Goal: Task Accomplishment & Management: Use online tool/utility

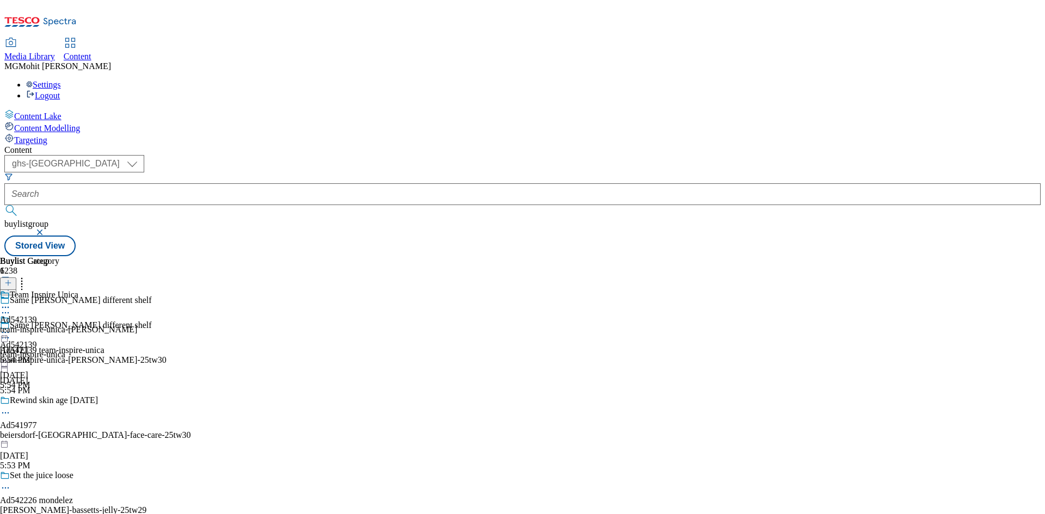
select select "ghs-[GEOGRAPHIC_DATA]"
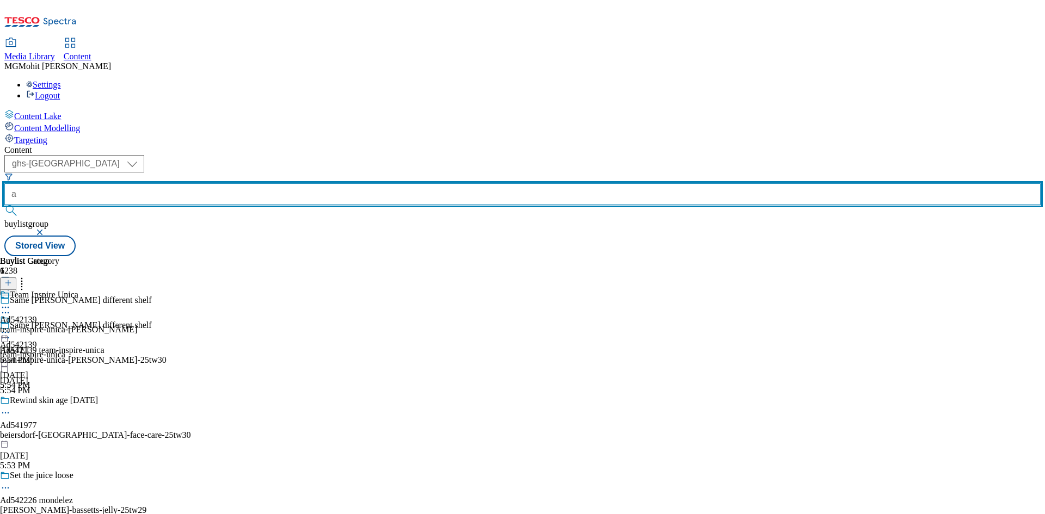
click at [283, 183] on input "a" at bounding box center [522, 194] width 1037 height 22
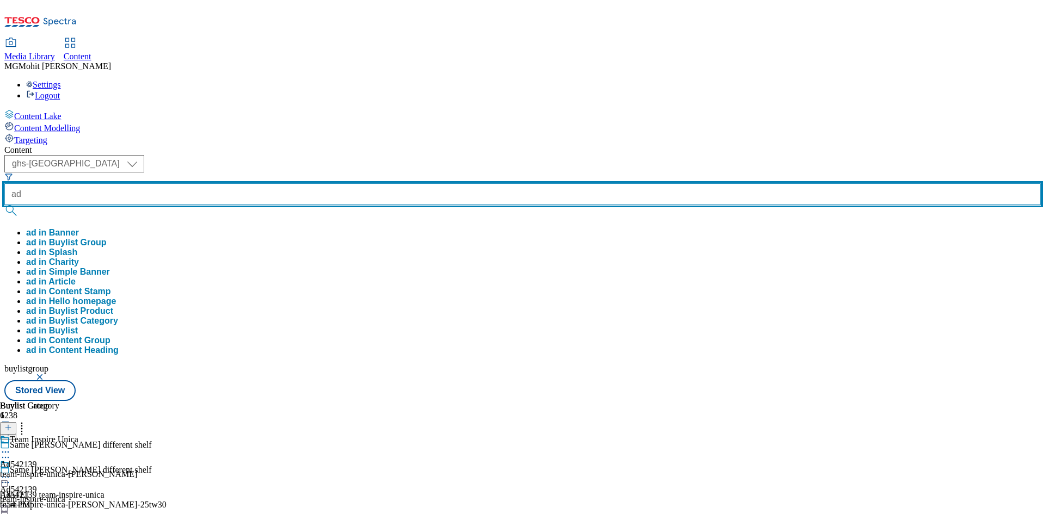
paste input "542139"
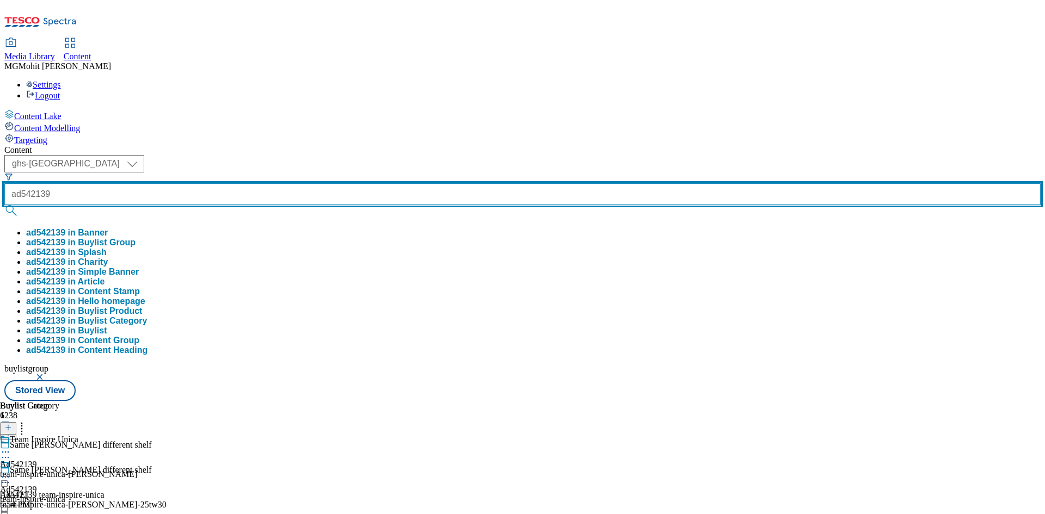
type input "ad542139"
click at [4, 205] on button "submit" at bounding box center [11, 210] width 15 height 11
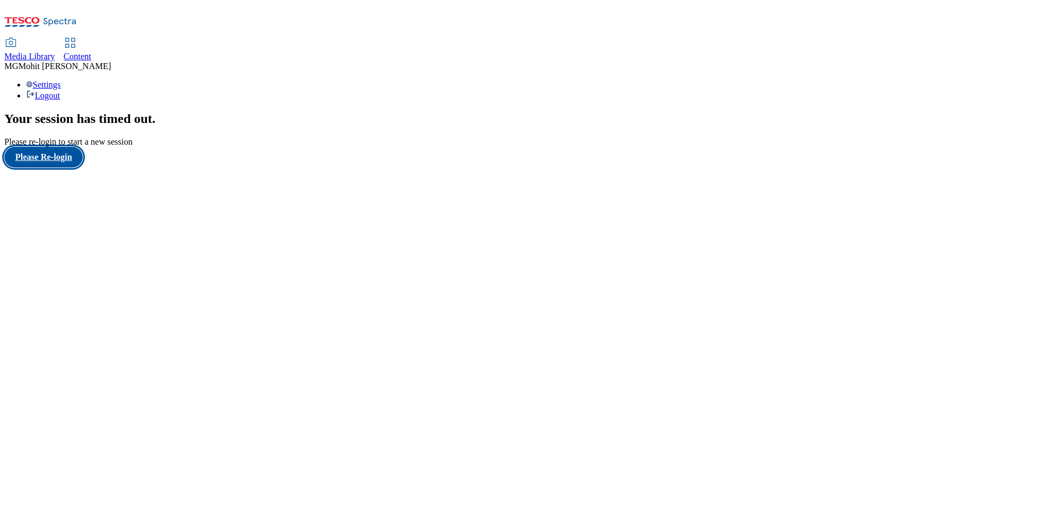
click at [66, 168] on button "Please Re-login" at bounding box center [43, 157] width 78 height 21
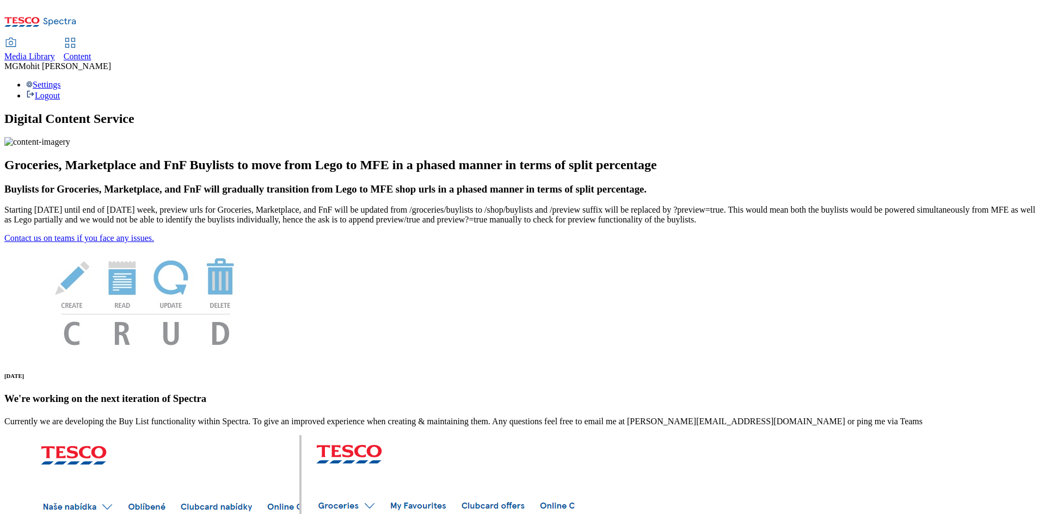
click at [91, 52] on span "Content" at bounding box center [78, 56] width 28 height 9
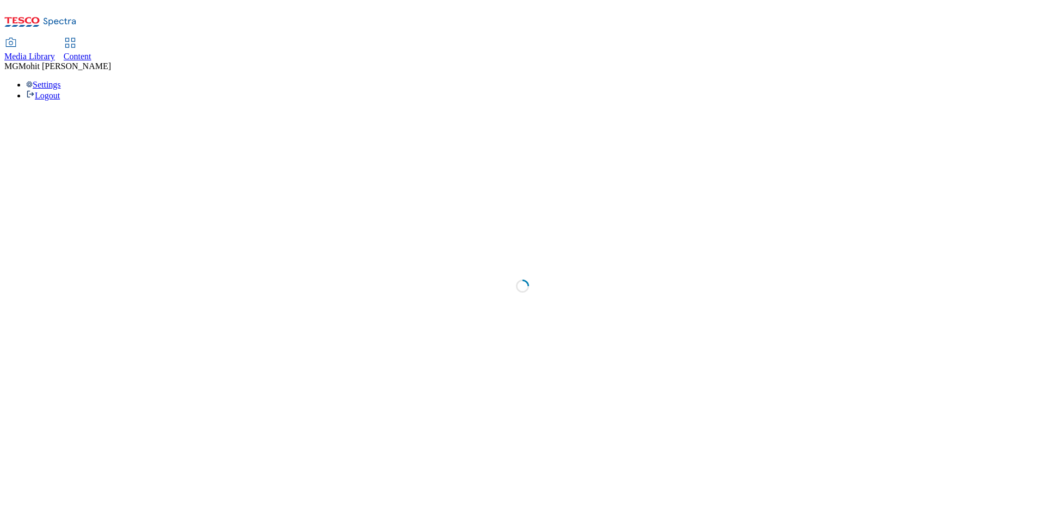
select select "ghs-[GEOGRAPHIC_DATA]"
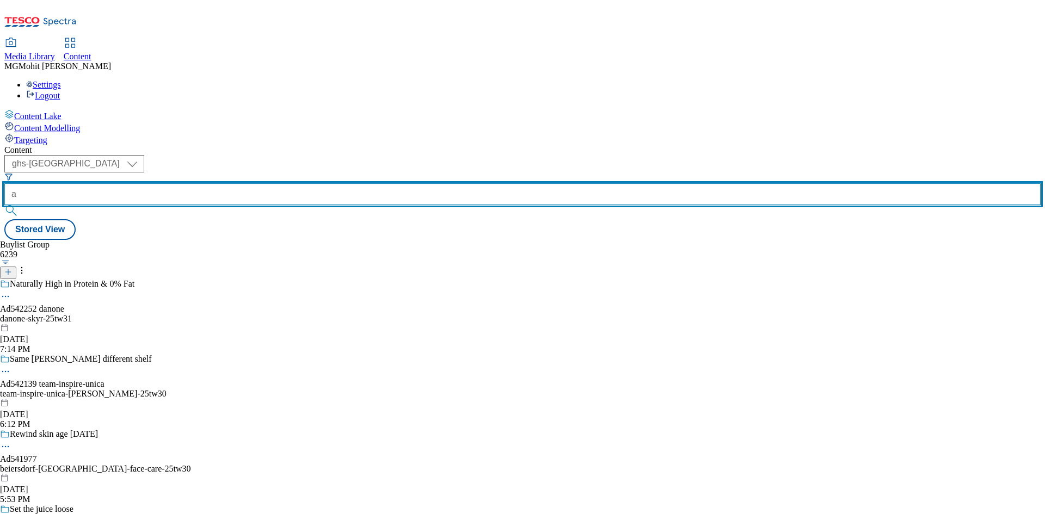
click at [254, 183] on input "a" at bounding box center [522, 194] width 1037 height 22
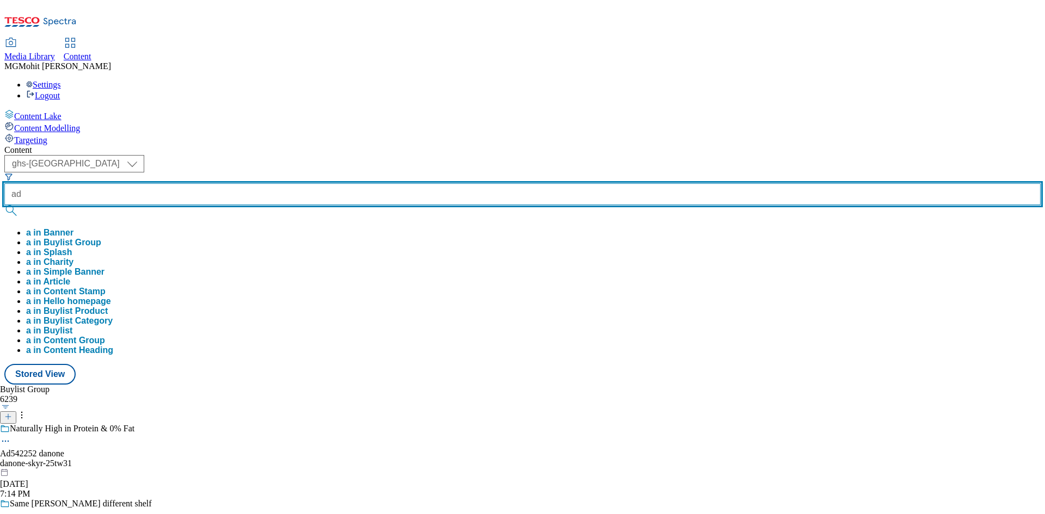
paste input "542139"
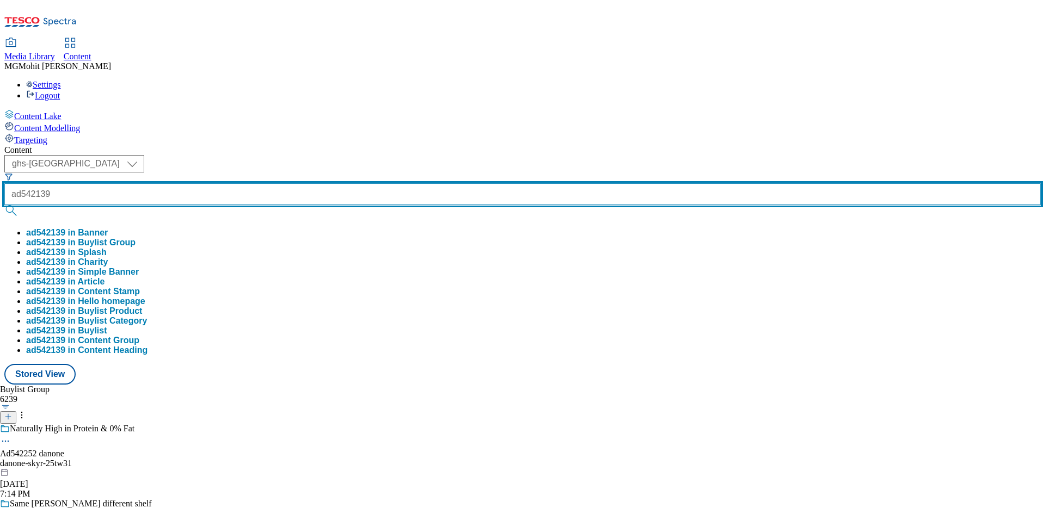
type input "ad542139"
click at [4, 205] on button "submit" at bounding box center [11, 210] width 15 height 11
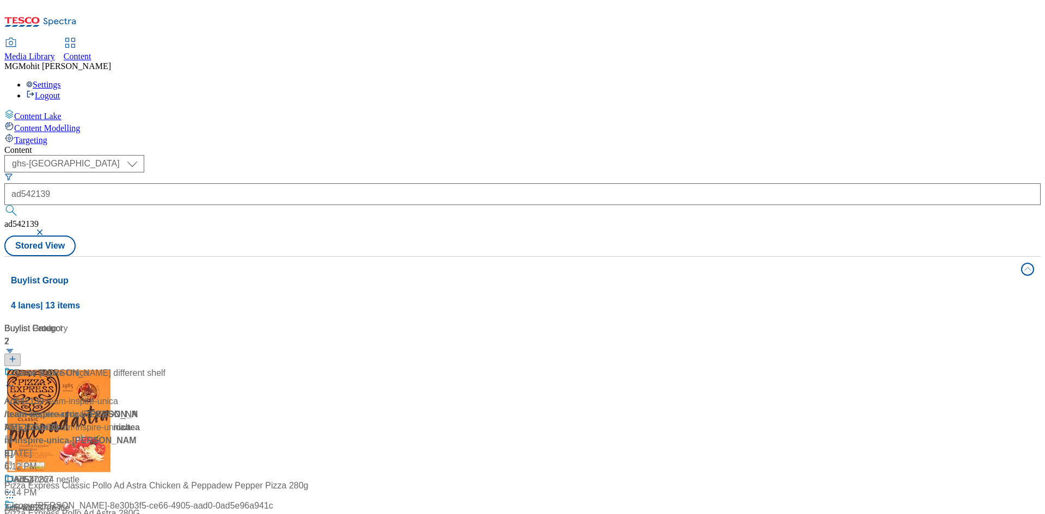
click at [514, 145] on div "Content" at bounding box center [522, 150] width 1037 height 10
click at [140, 367] on div "Ad542139 / team-inspire-unica-[PERSON_NAME]-25tw30 / team-inspire-unica [DATE] …" at bounding box center [72, 420] width 136 height 107
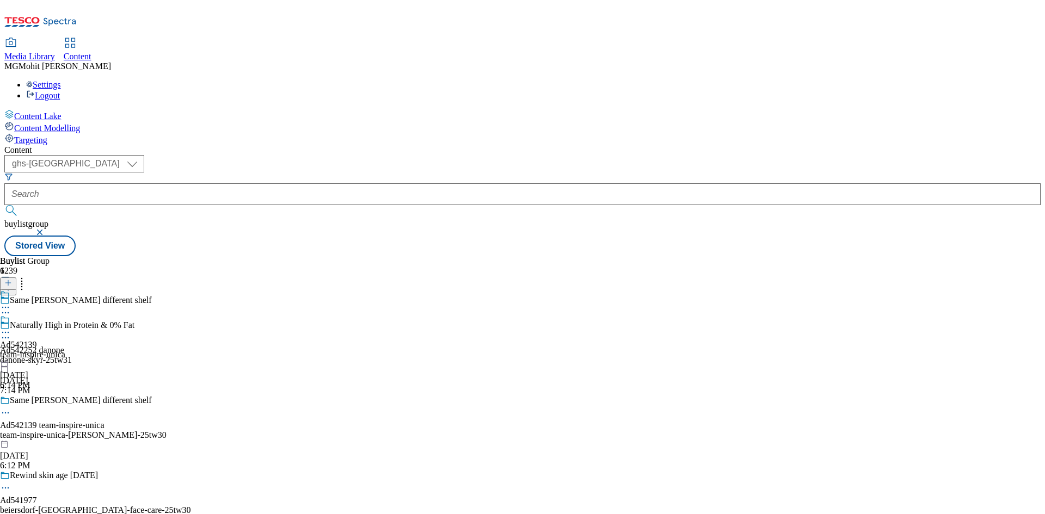
click at [65, 315] on div "Ad542139 team-inspire-unica [DATE] 6:14 PM" at bounding box center [32, 352] width 65 height 75
click at [137, 325] on div "team-inspire-unica-[PERSON_NAME]" at bounding box center [68, 330] width 137 height 10
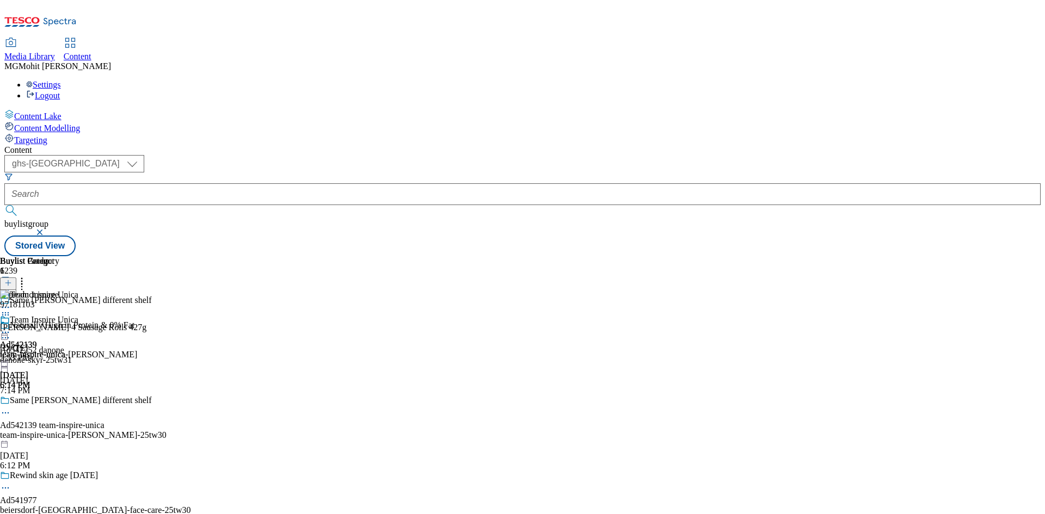
click at [11, 327] on icon at bounding box center [5, 332] width 11 height 11
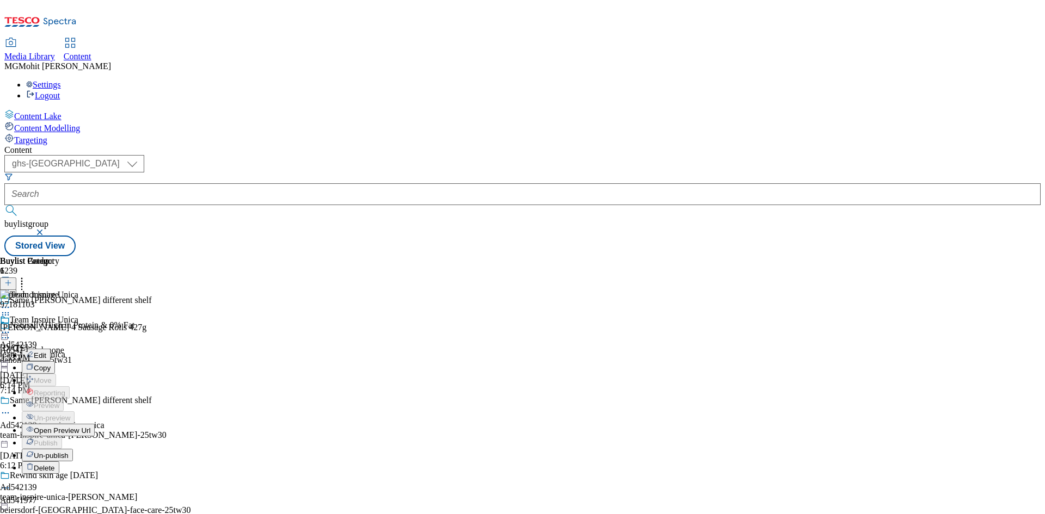
click at [69, 452] on span "Un-publish" at bounding box center [51, 456] width 35 height 8
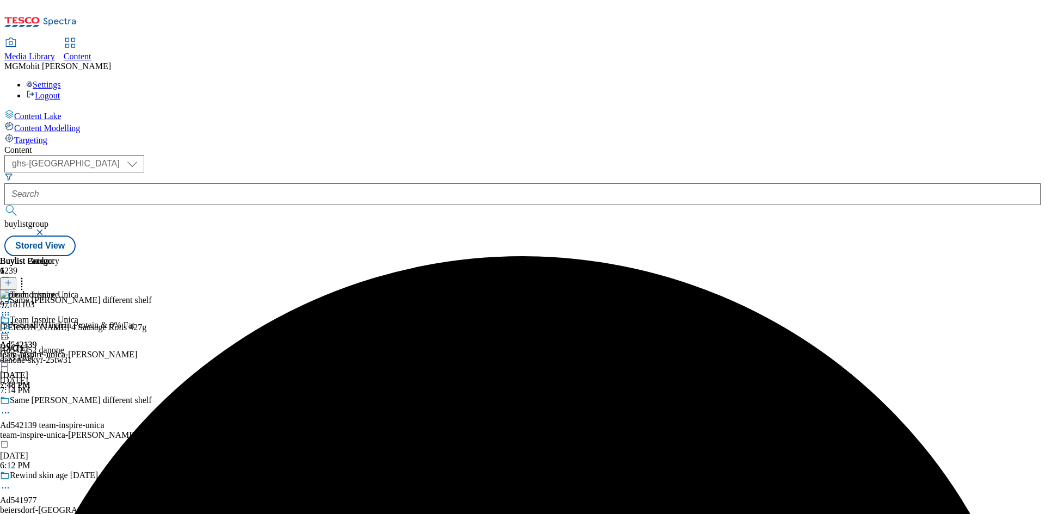
drag, startPoint x: 851, startPoint y: 128, endPoint x: 898, endPoint y: 136, distance: 48.0
click at [146, 256] on header "Buylist Product 1" at bounding box center [73, 273] width 146 height 34
click at [27, 276] on icon at bounding box center [21, 281] width 11 height 11
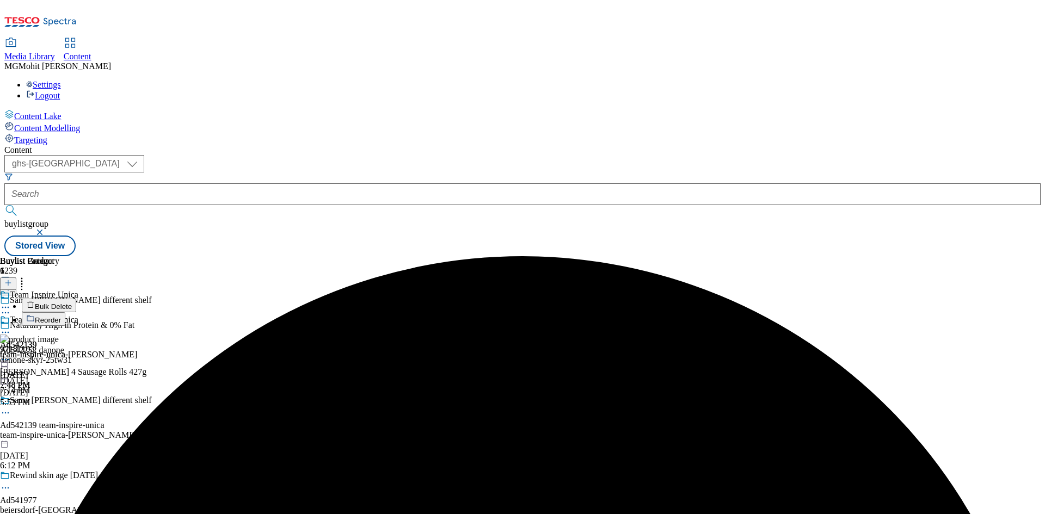
click at [146, 335] on div "97181103 [PERSON_NAME] 4 Sausage Rolls 427g [DATE] 5:53 PM" at bounding box center [73, 371] width 146 height 73
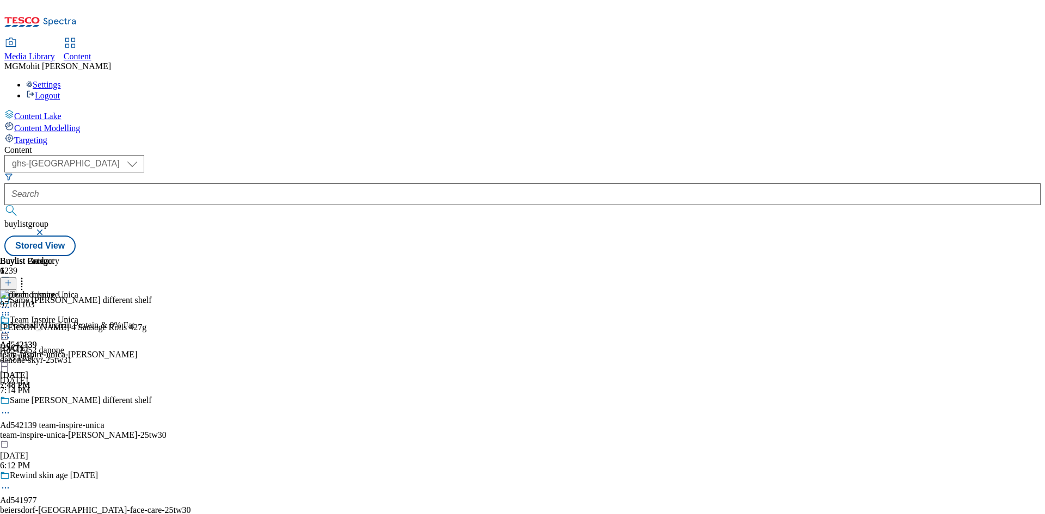
click at [11, 310] on icon at bounding box center [5, 315] width 11 height 11
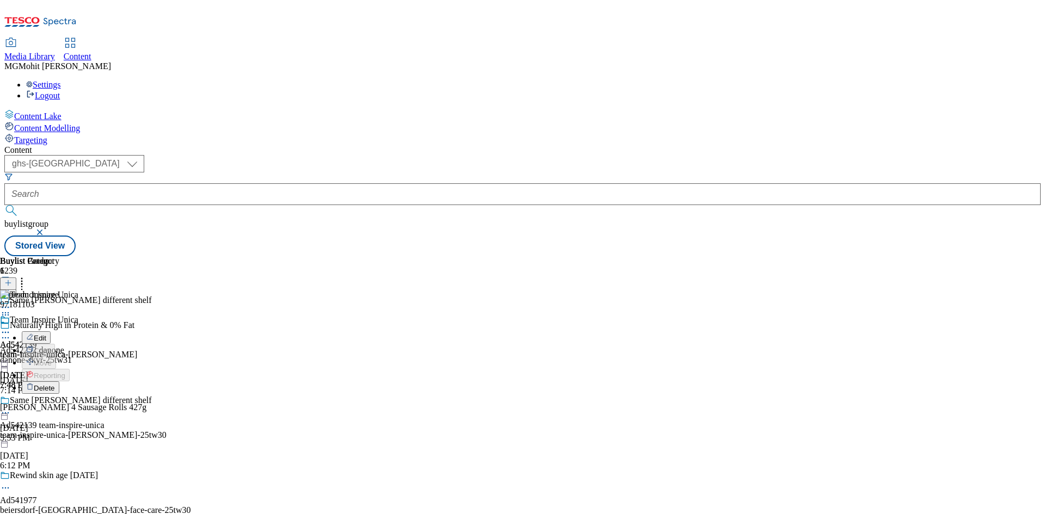
click at [55, 384] on span "Delete" at bounding box center [44, 388] width 21 height 8
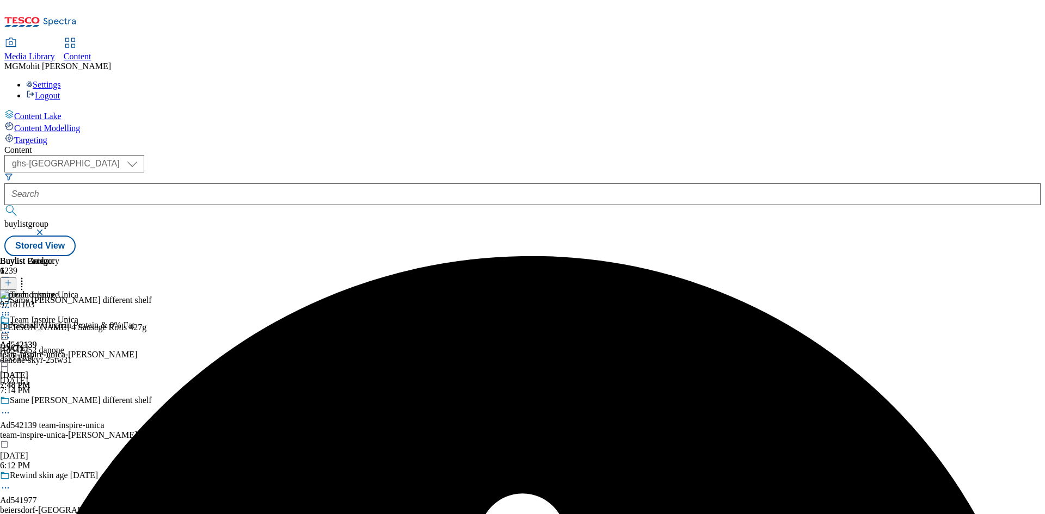
click at [11, 327] on icon at bounding box center [5, 332] width 11 height 11
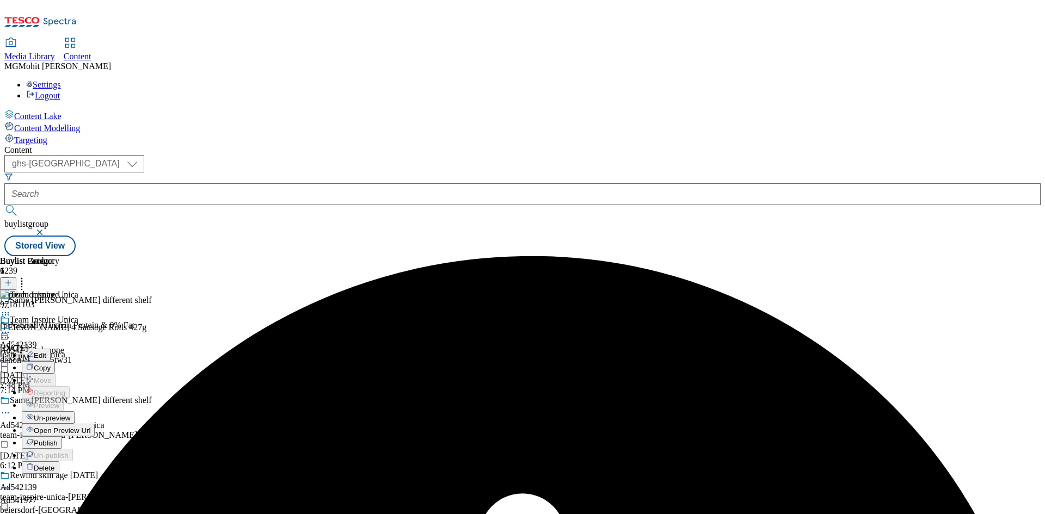
click at [70, 414] on span "Un-preview" at bounding box center [52, 418] width 36 height 8
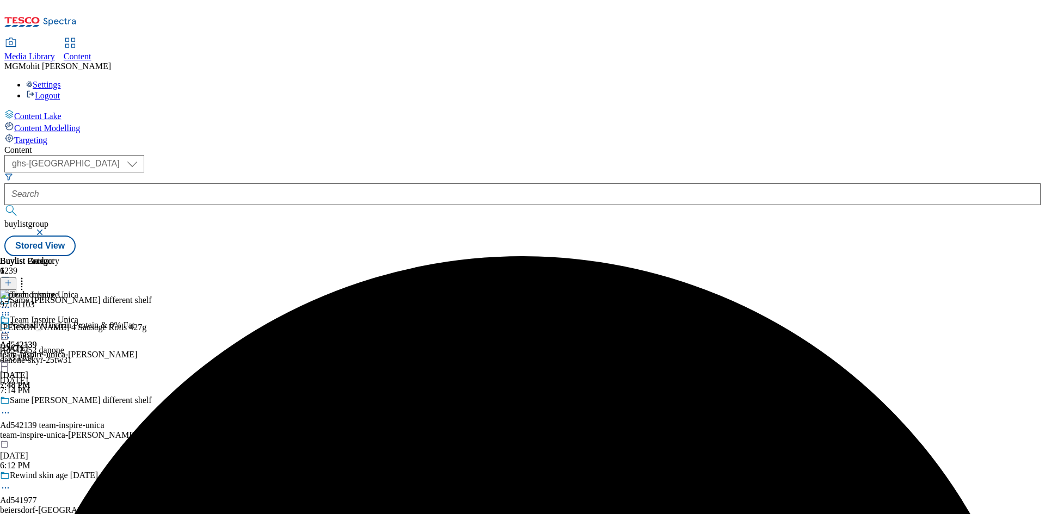
click at [11, 310] on icon at bounding box center [5, 315] width 11 height 11
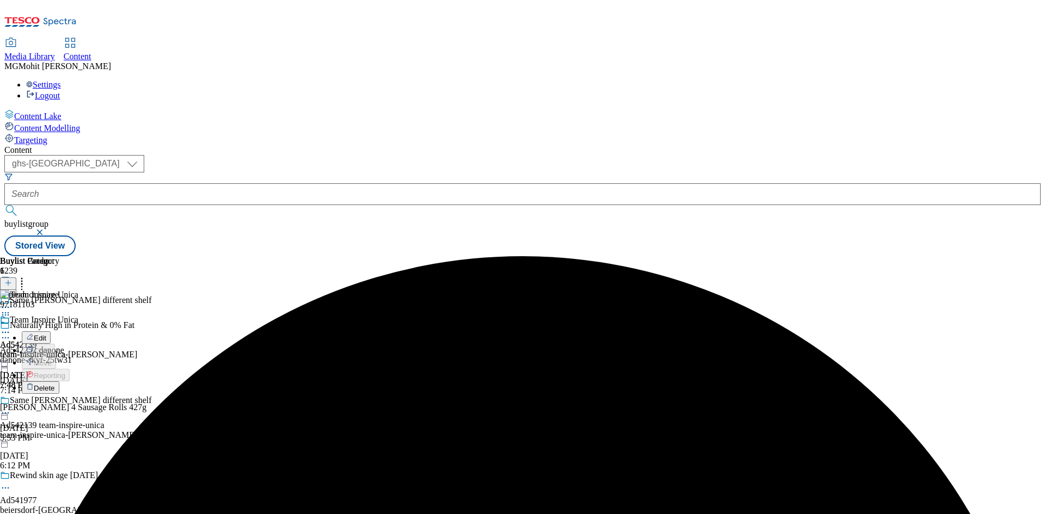
click at [55, 384] on span "Delete" at bounding box center [44, 388] width 21 height 8
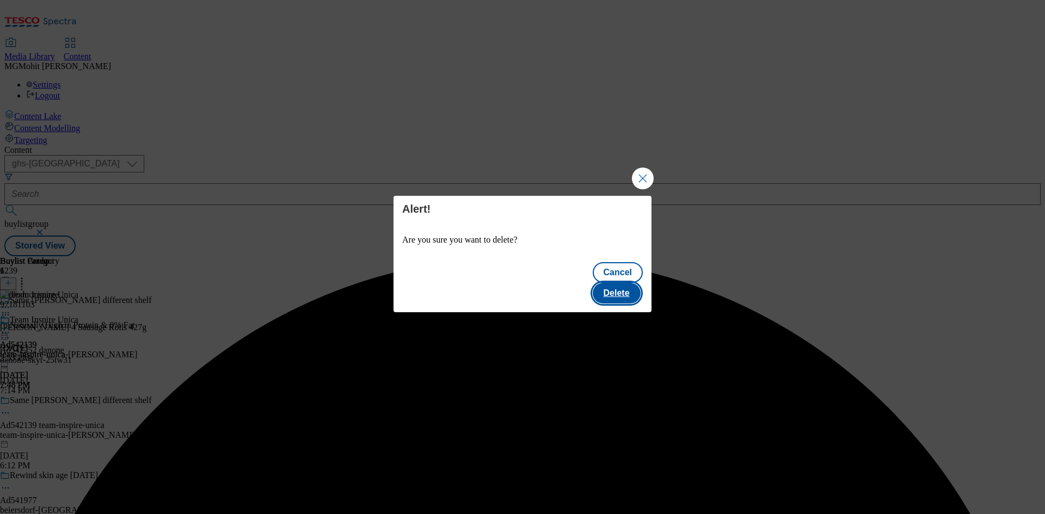
click at [612, 283] on button "Delete" at bounding box center [617, 293] width 48 height 21
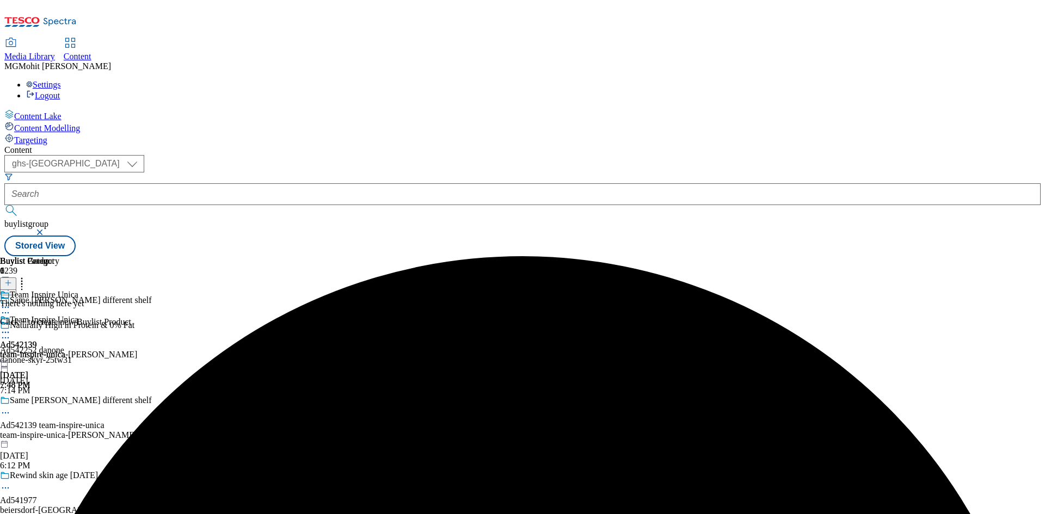
click at [137, 350] on div "team-inspire-unica-[PERSON_NAME]" at bounding box center [68, 355] width 137 height 10
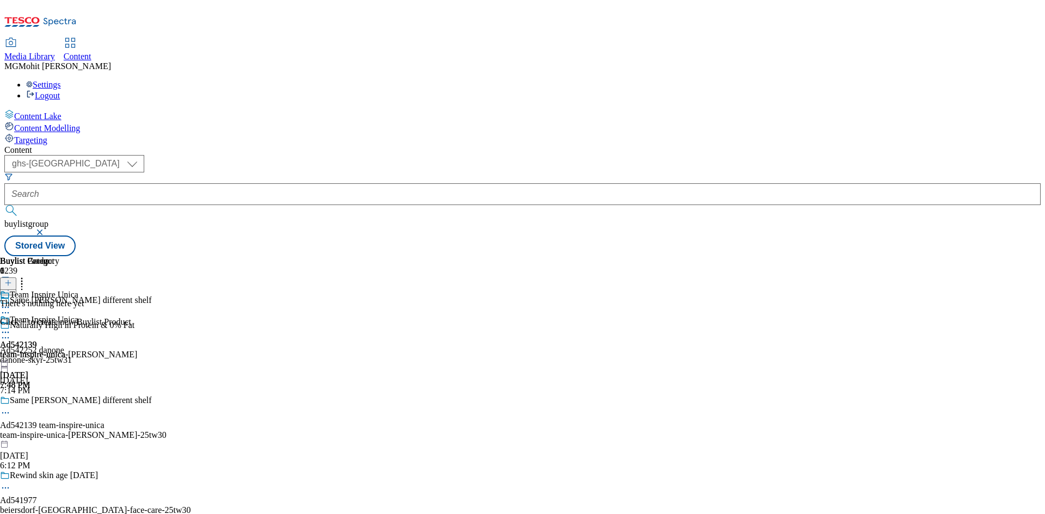
click at [137, 320] on div "Team Inspire Unica Ad542139 team-inspire-unica-[PERSON_NAME] [DATE] 7:48 PM" at bounding box center [68, 352] width 137 height 75
click at [137, 350] on div "team-inspire-unica-[PERSON_NAME]" at bounding box center [68, 355] width 137 height 10
click at [65, 350] on div "team-inspire-unica" at bounding box center [32, 355] width 65 height 10
click at [137, 350] on div "team-inspire-unica-[PERSON_NAME]" at bounding box center [68, 355] width 137 height 10
click at [12, 279] on icon at bounding box center [8, 283] width 8 height 8
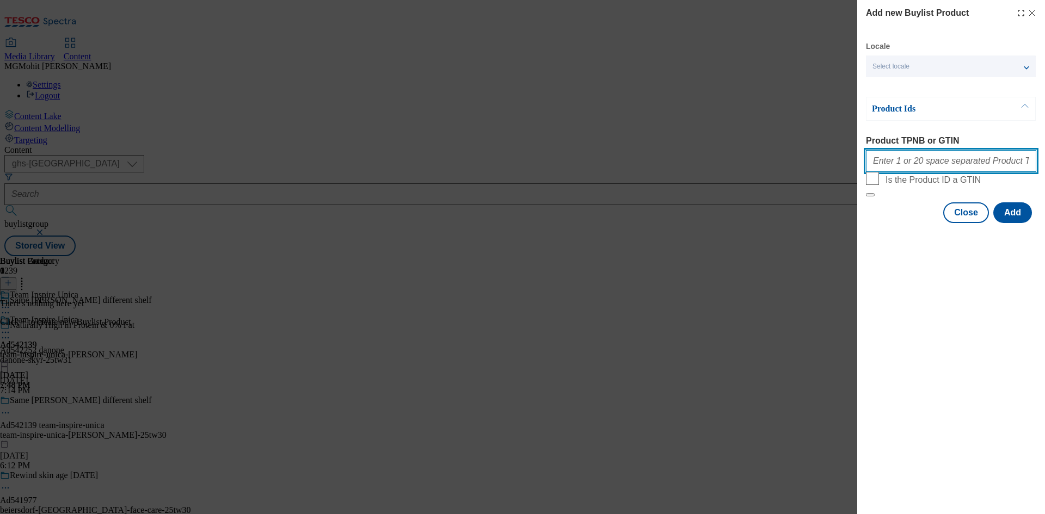
click at [894, 162] on input "Product TPNB or GTIN" at bounding box center [951, 161] width 170 height 22
paste input "97181103 97180997 97016237 97126769 97015100"
type input "97181103 97180997 97016237 97126769 97015100"
click at [1013, 223] on button "Add" at bounding box center [1013, 213] width 39 height 21
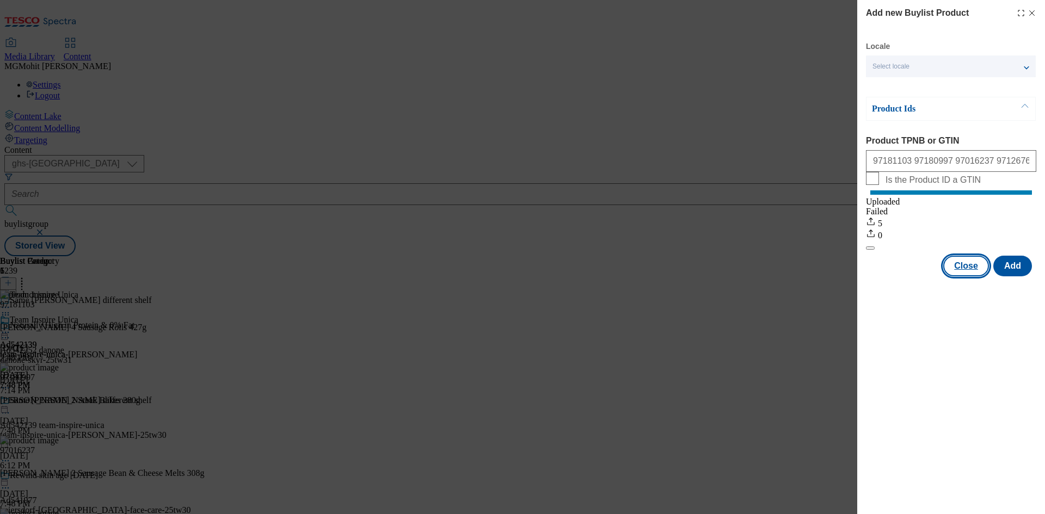
click at [962, 274] on button "Close" at bounding box center [966, 266] width 46 height 21
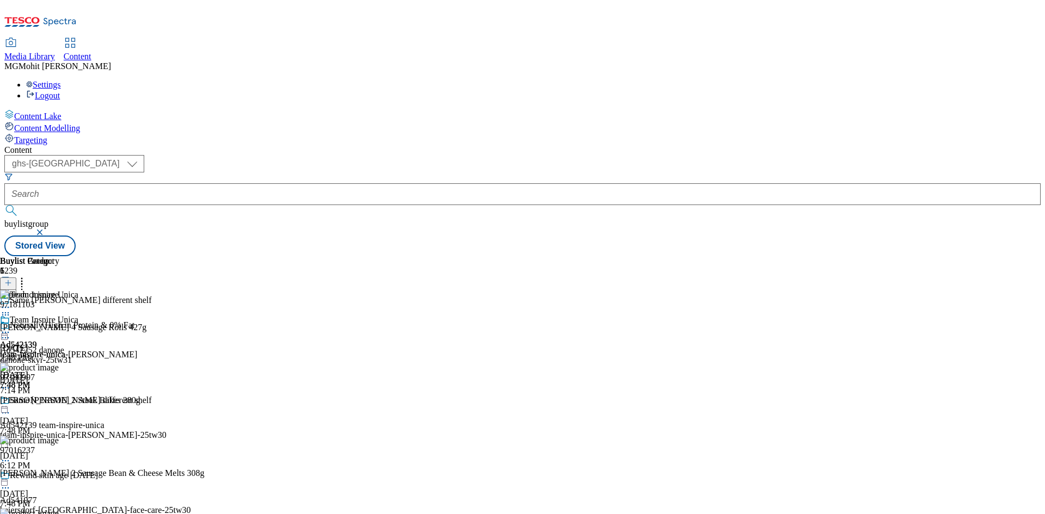
click at [11, 327] on icon at bounding box center [5, 332] width 11 height 11
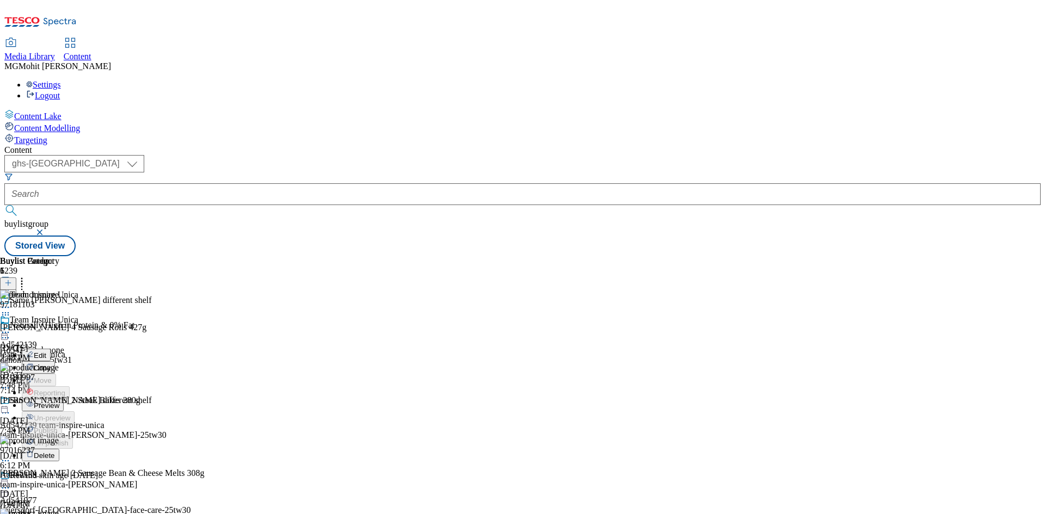
click at [46, 352] on span "Edit" at bounding box center [40, 356] width 13 height 8
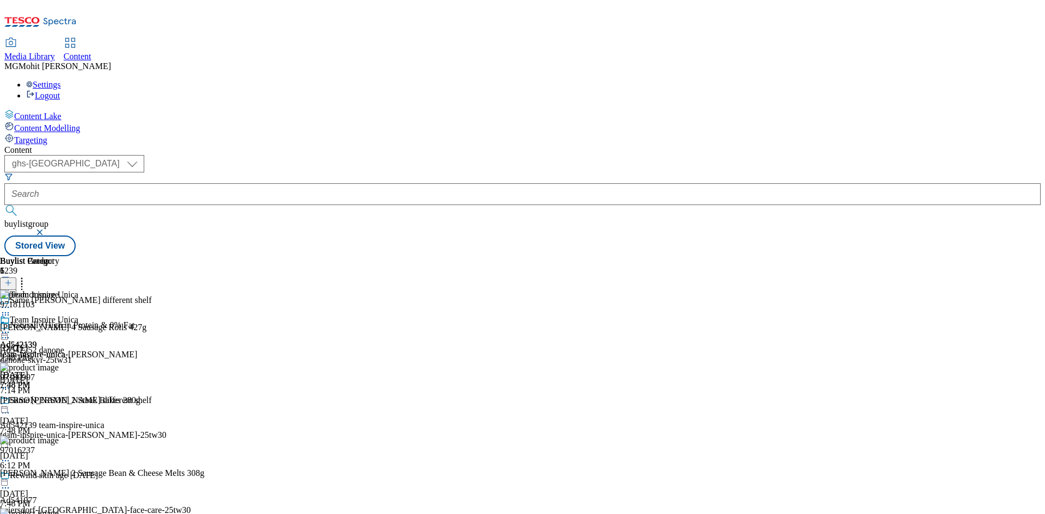
click at [11, 327] on icon at bounding box center [5, 332] width 11 height 11
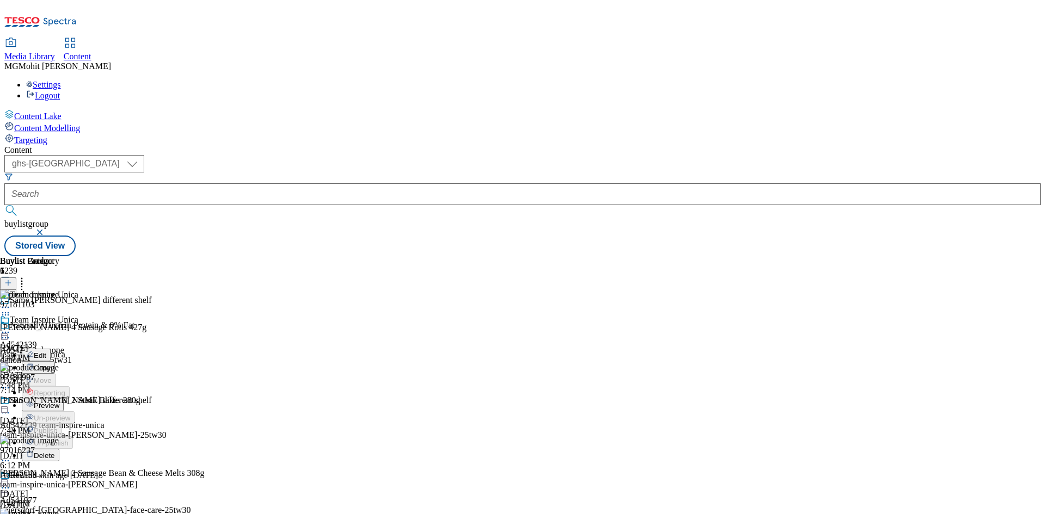
click at [59, 402] on span "Preview" at bounding box center [47, 406] width 26 height 8
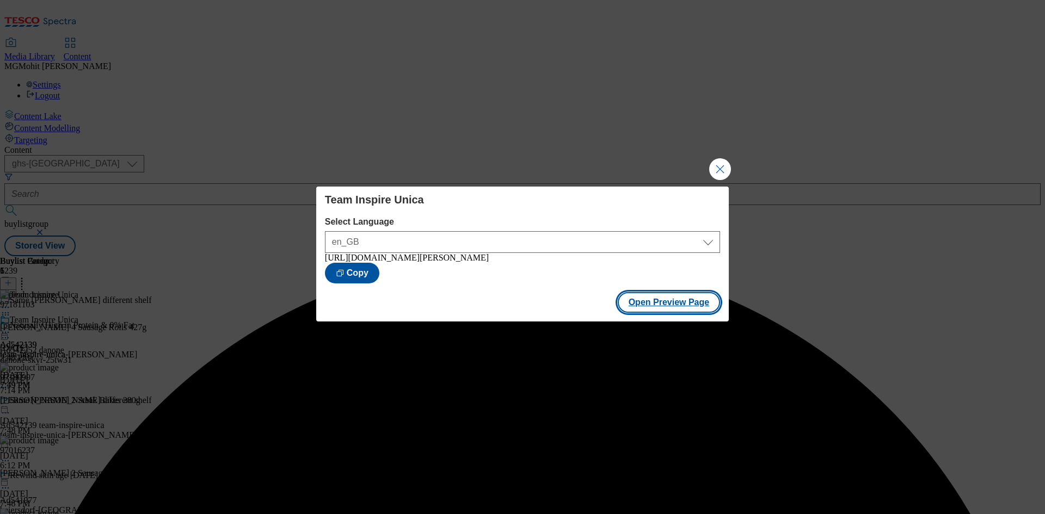
click at [641, 307] on button "Open Preview Page" at bounding box center [669, 302] width 103 height 21
click at [715, 169] on button "Close Modal" at bounding box center [720, 169] width 22 height 22
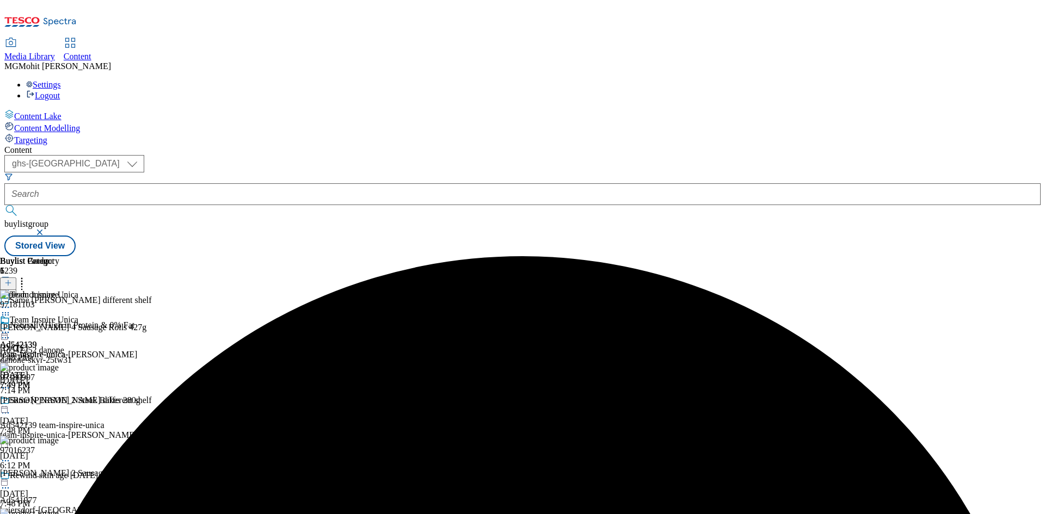
click at [11, 327] on icon at bounding box center [5, 332] width 11 height 11
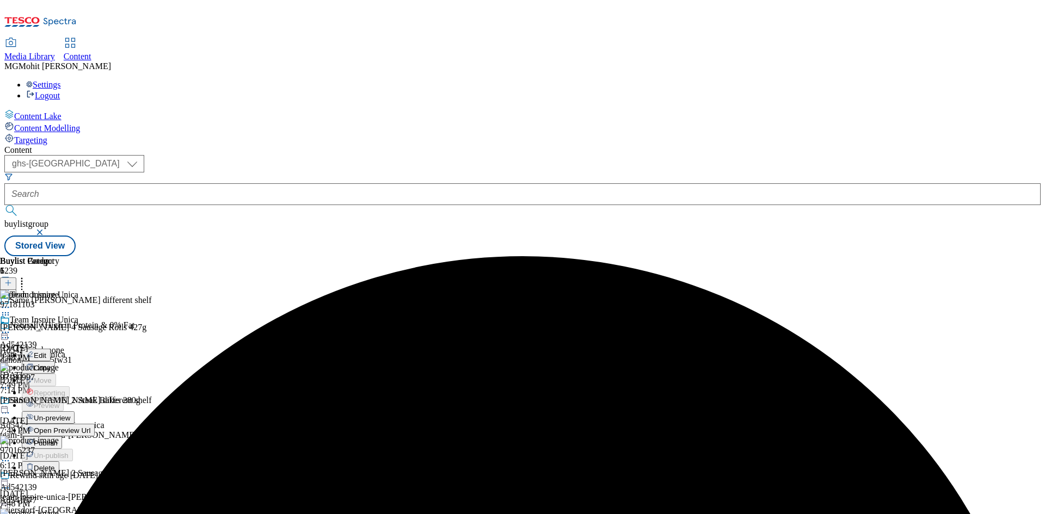
click at [58, 439] on span "Publish" at bounding box center [46, 443] width 24 height 8
